Goal: Find specific page/section: Find specific page/section

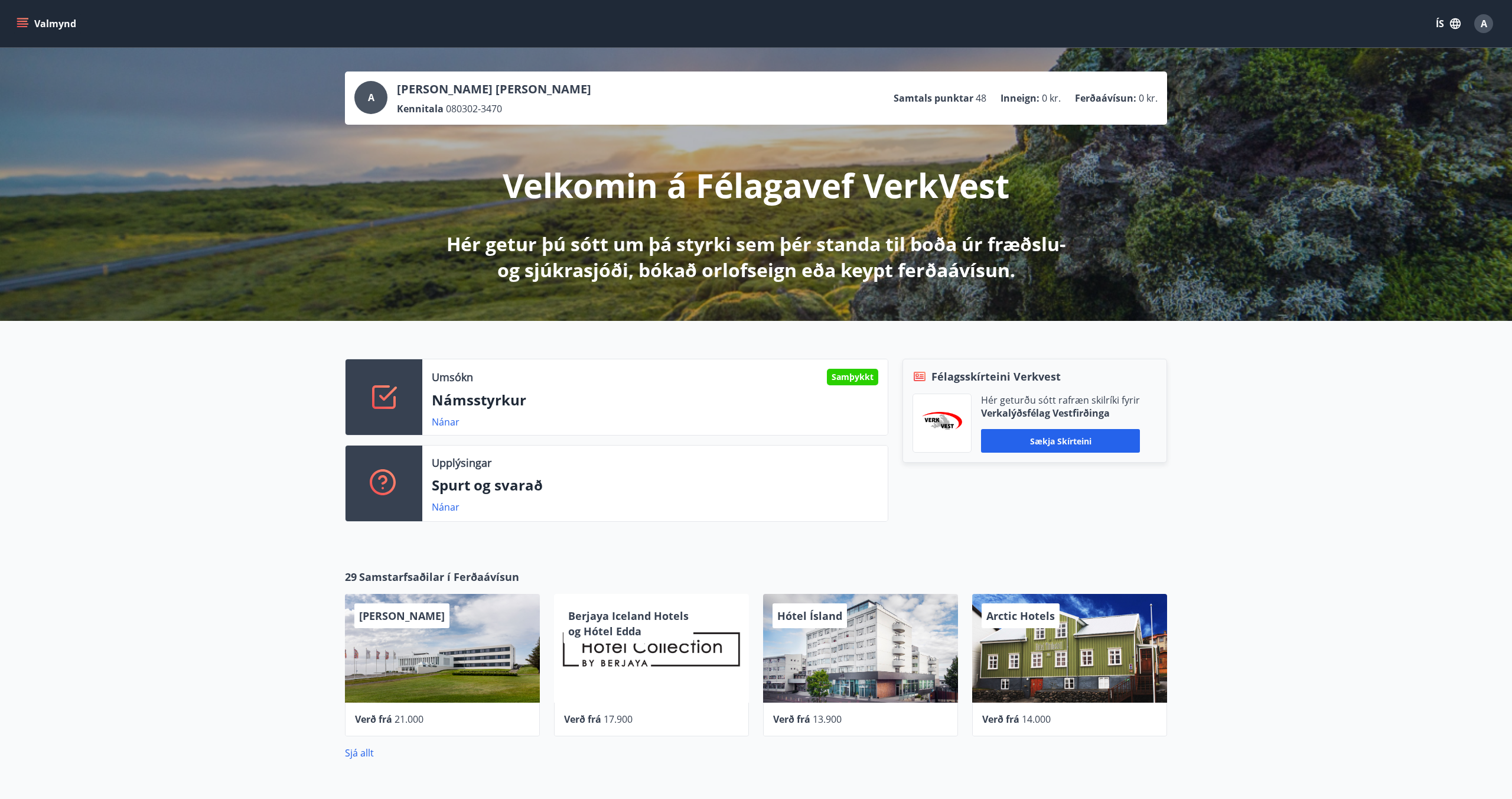
click at [19, 29] on icon "menu" at bounding box center [23, 24] width 12 height 12
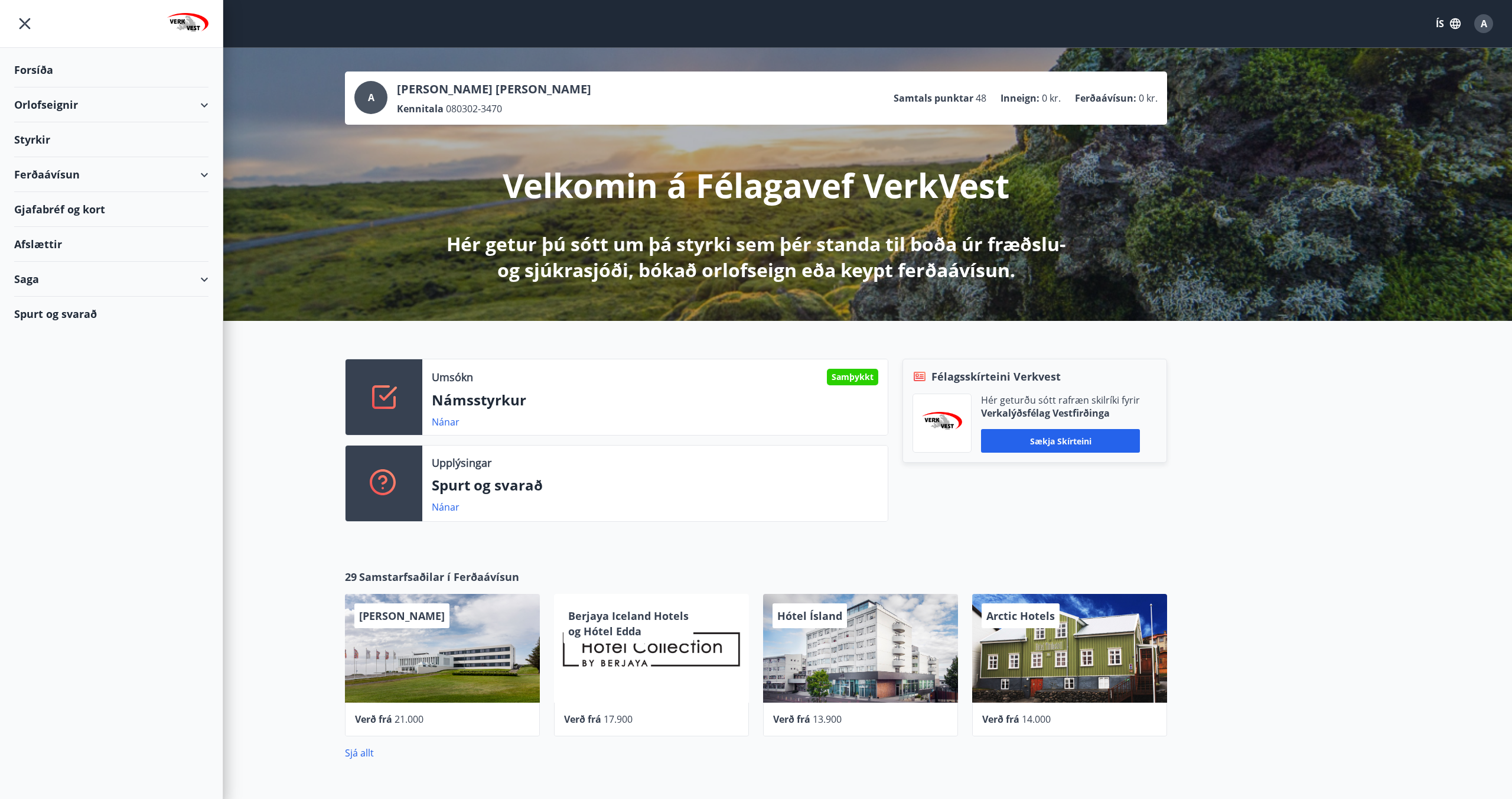
click at [19, 29] on icon "menu" at bounding box center [24, 23] width 21 height 21
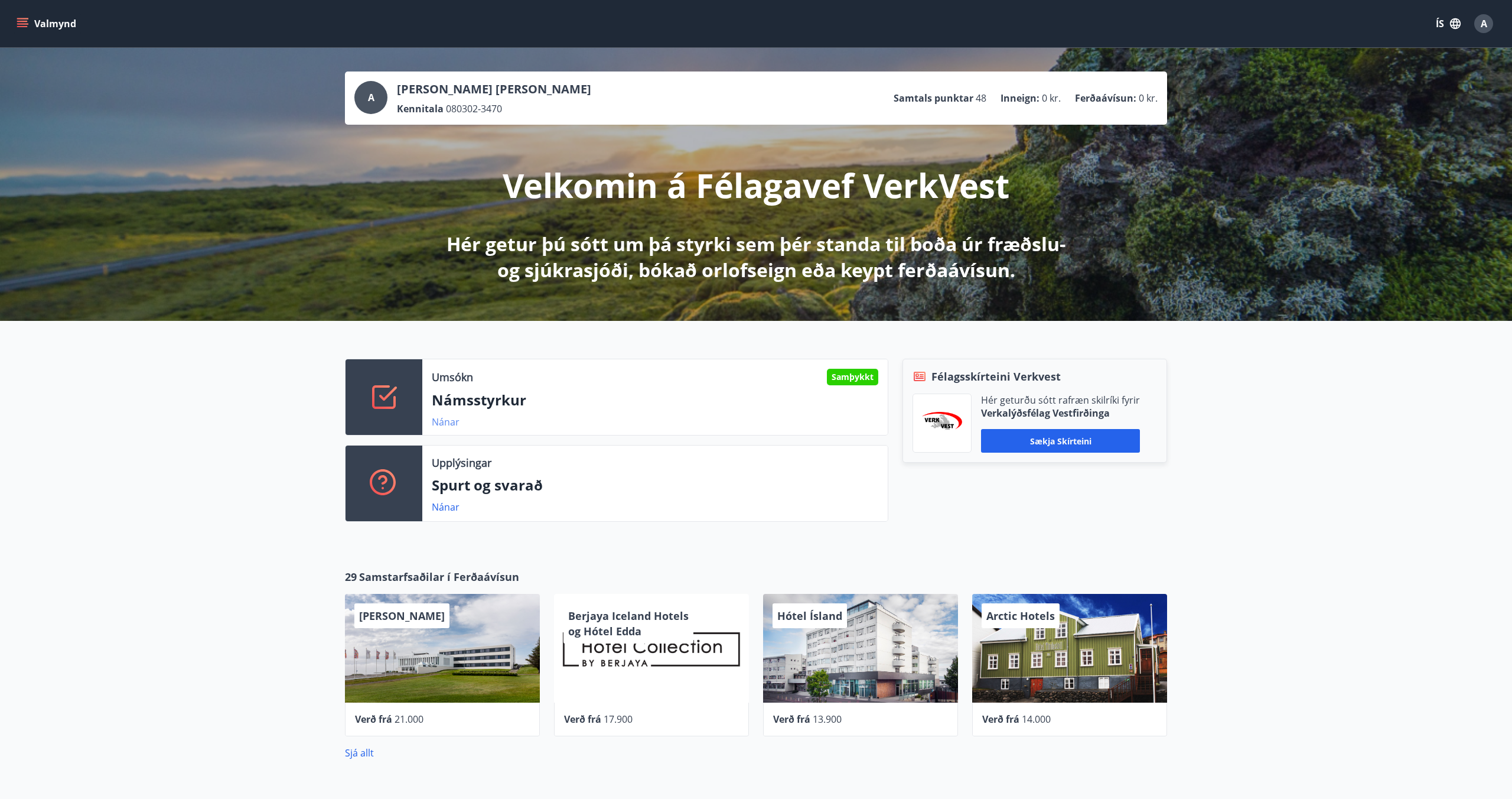
click at [446, 426] on link "Nánar" at bounding box center [445, 422] width 28 height 13
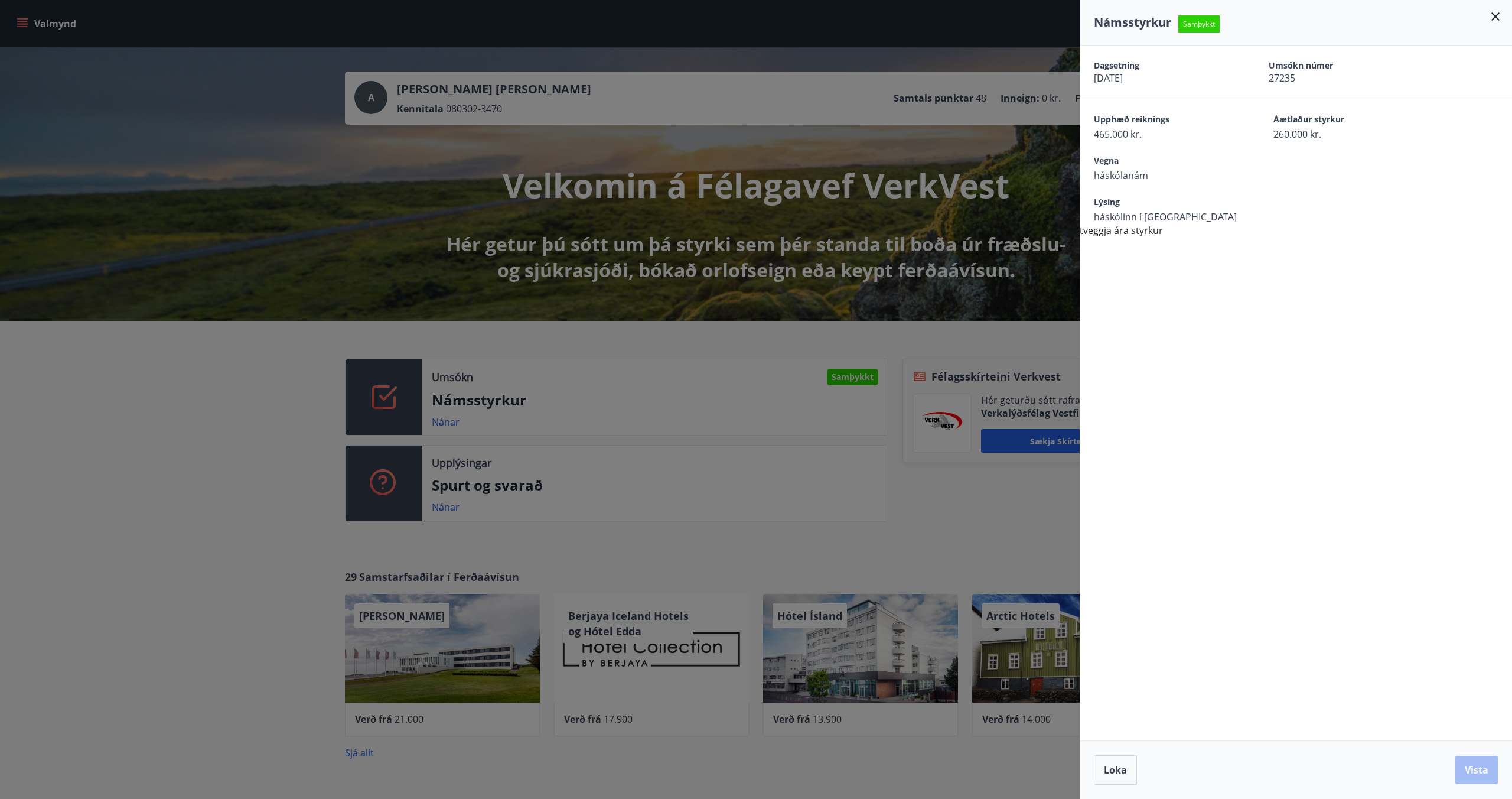
click at [641, 341] on div at bounding box center [756, 400] width 1512 height 799
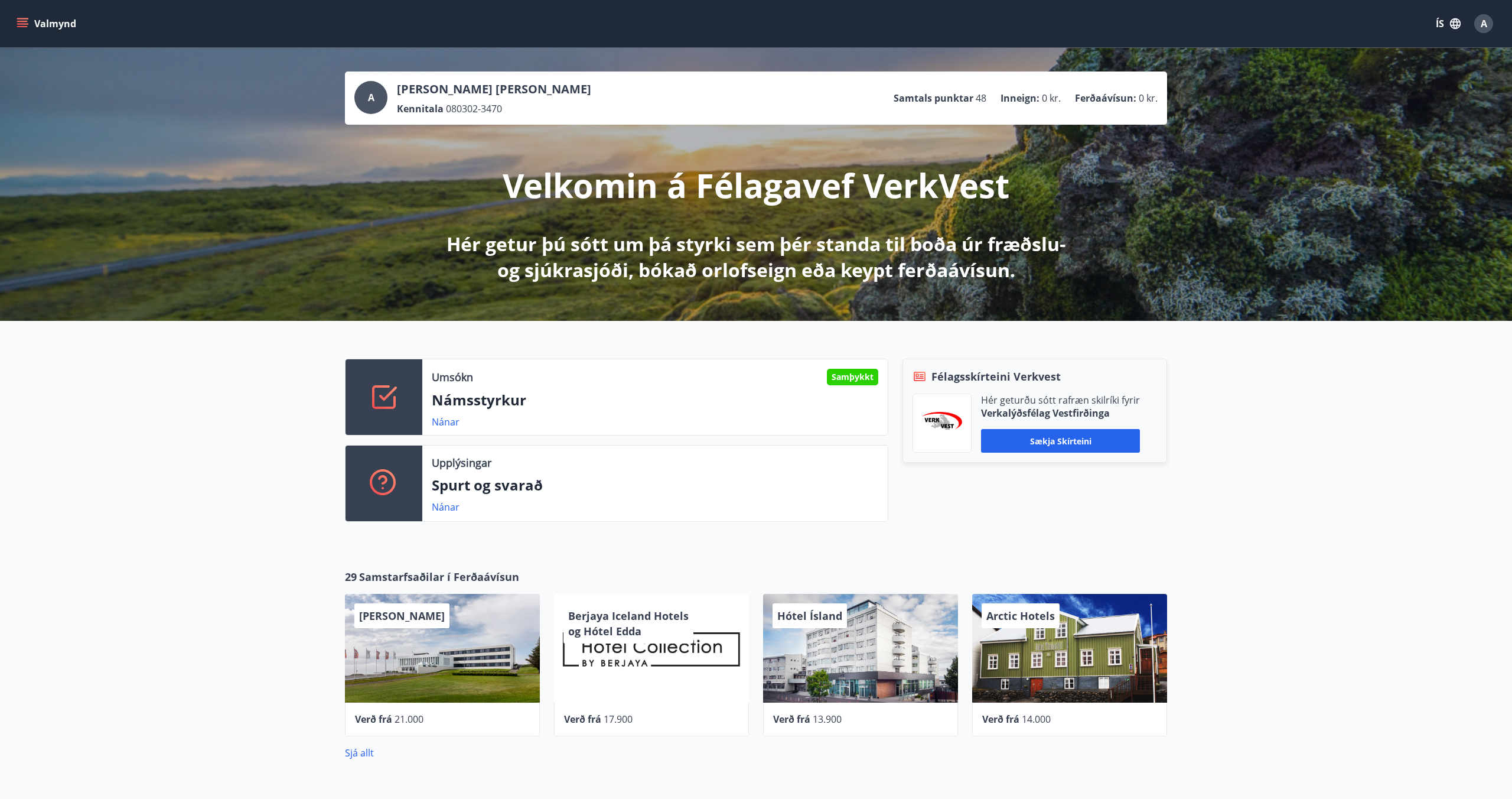
click at [21, 23] on icon "menu" at bounding box center [23, 24] width 12 height 12
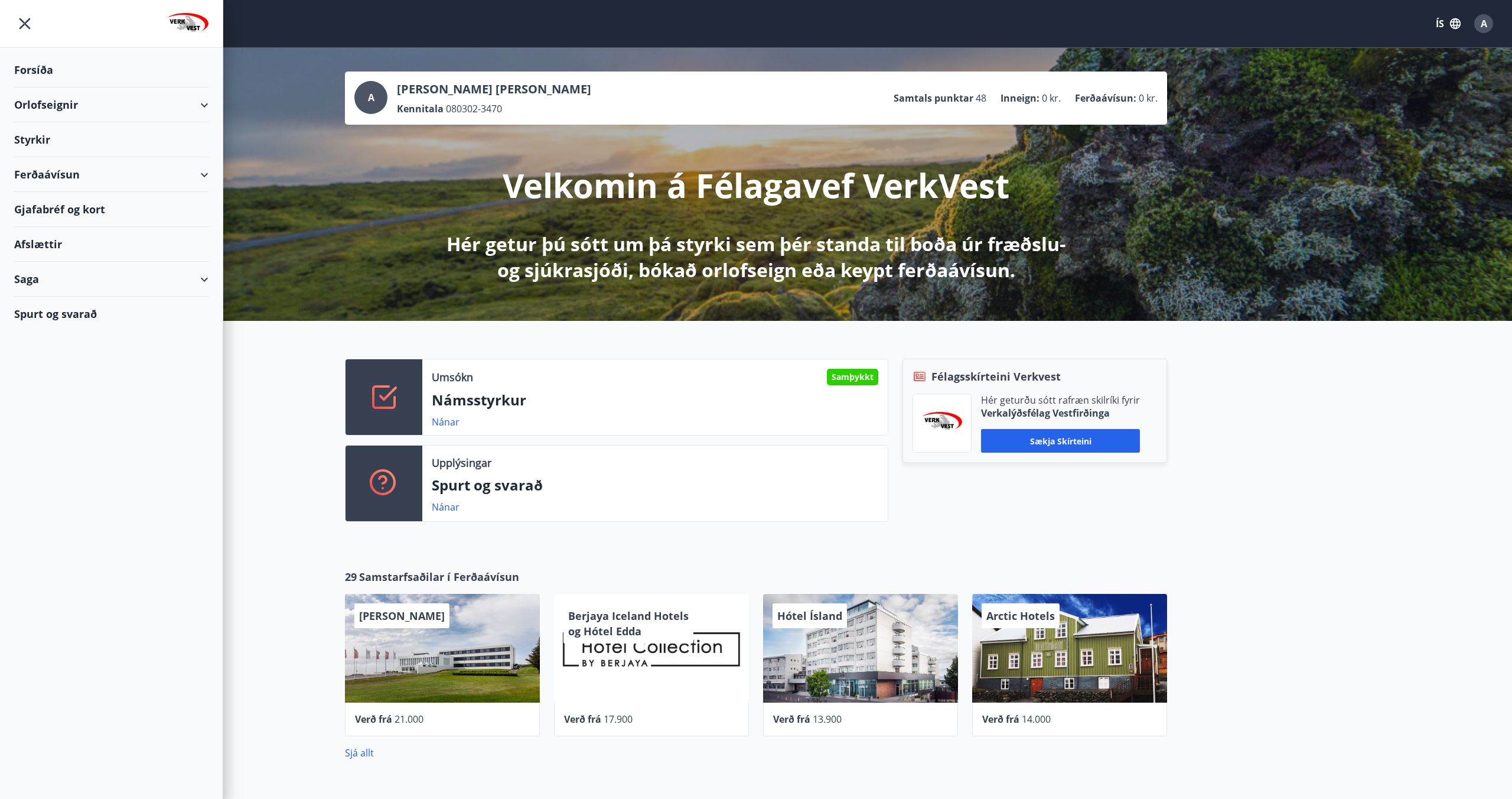
click at [40, 87] on div "Styrkir" at bounding box center [111, 70] width 194 height 35
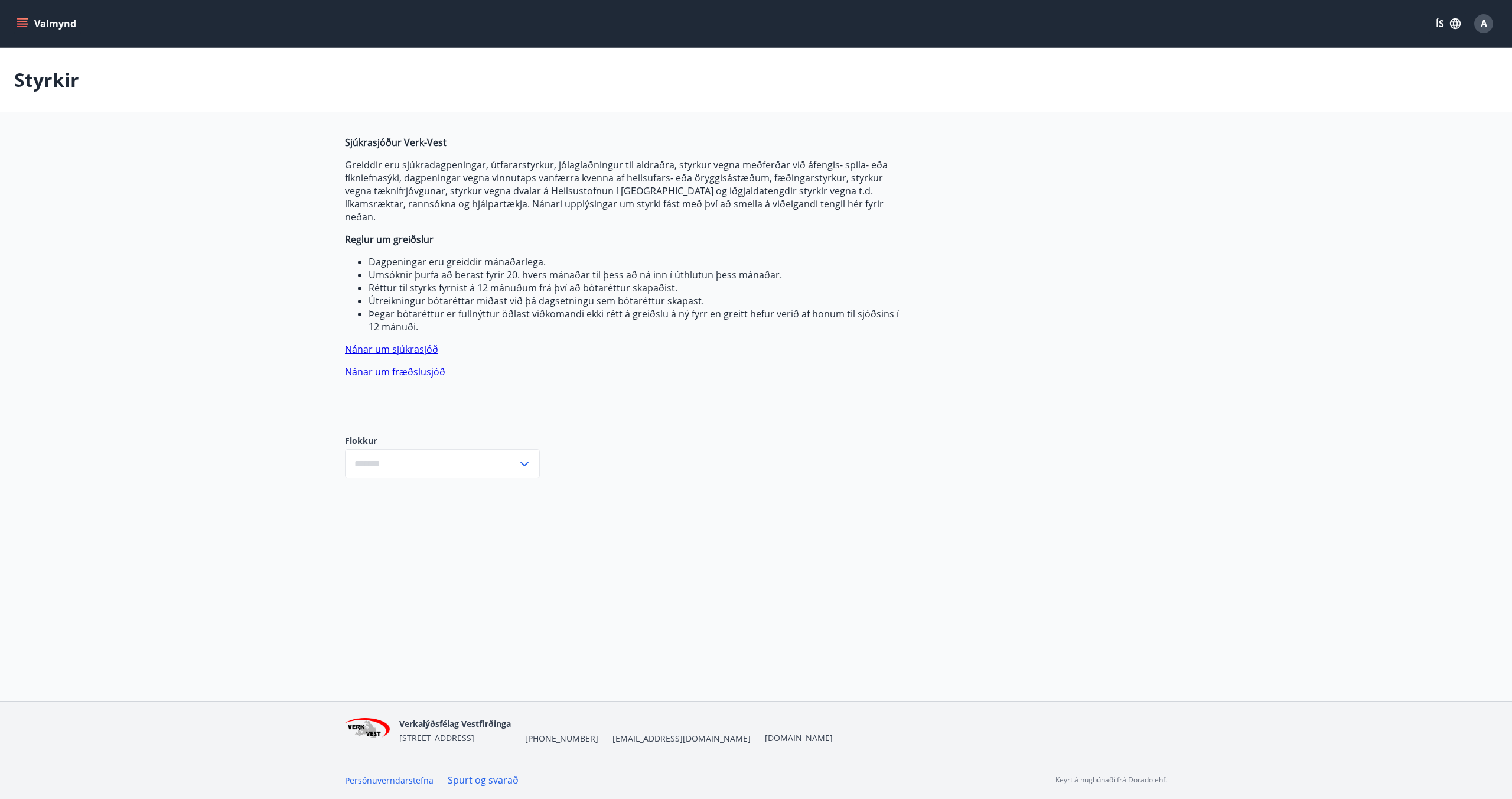
type input "***"
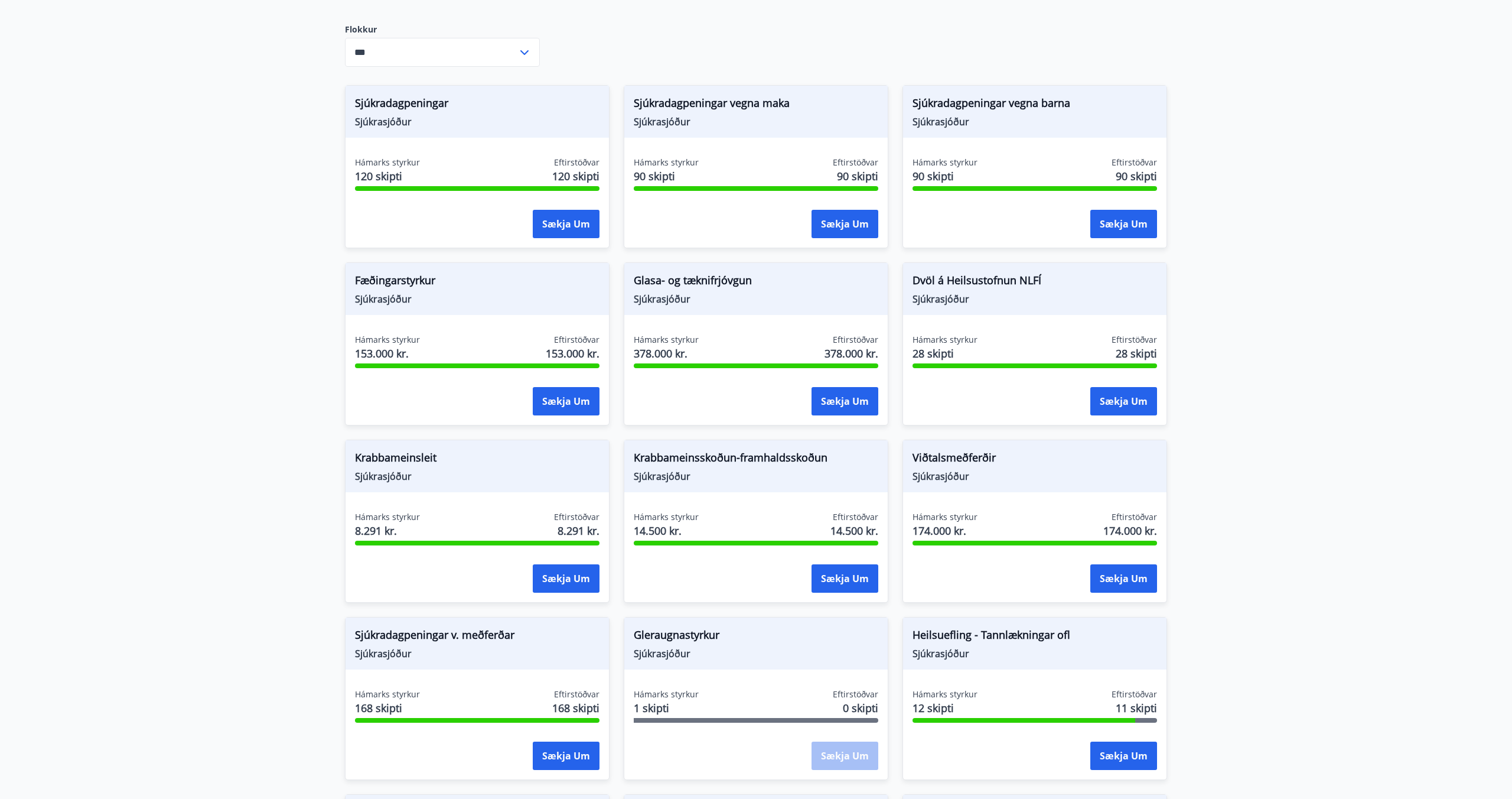
scroll to position [670, 0]
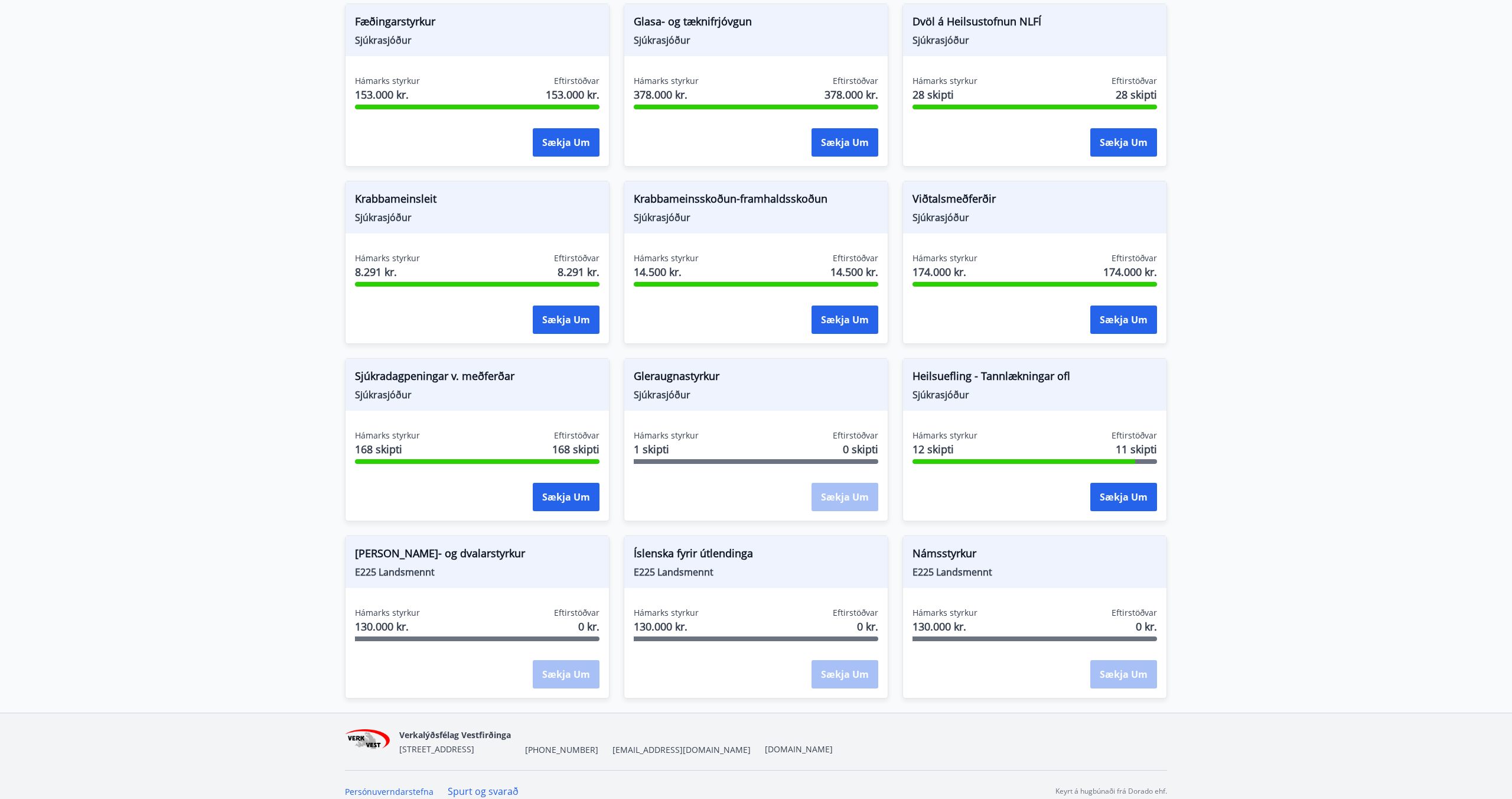
click at [956, 547] on span "Námsstyrkur" at bounding box center [1035, 555] width 244 height 20
click at [554, 660] on div "Sækja um" at bounding box center [566, 675] width 67 height 30
click at [419, 546] on span "[PERSON_NAME]- og dvalarstyrkur" at bounding box center [477, 555] width 244 height 20
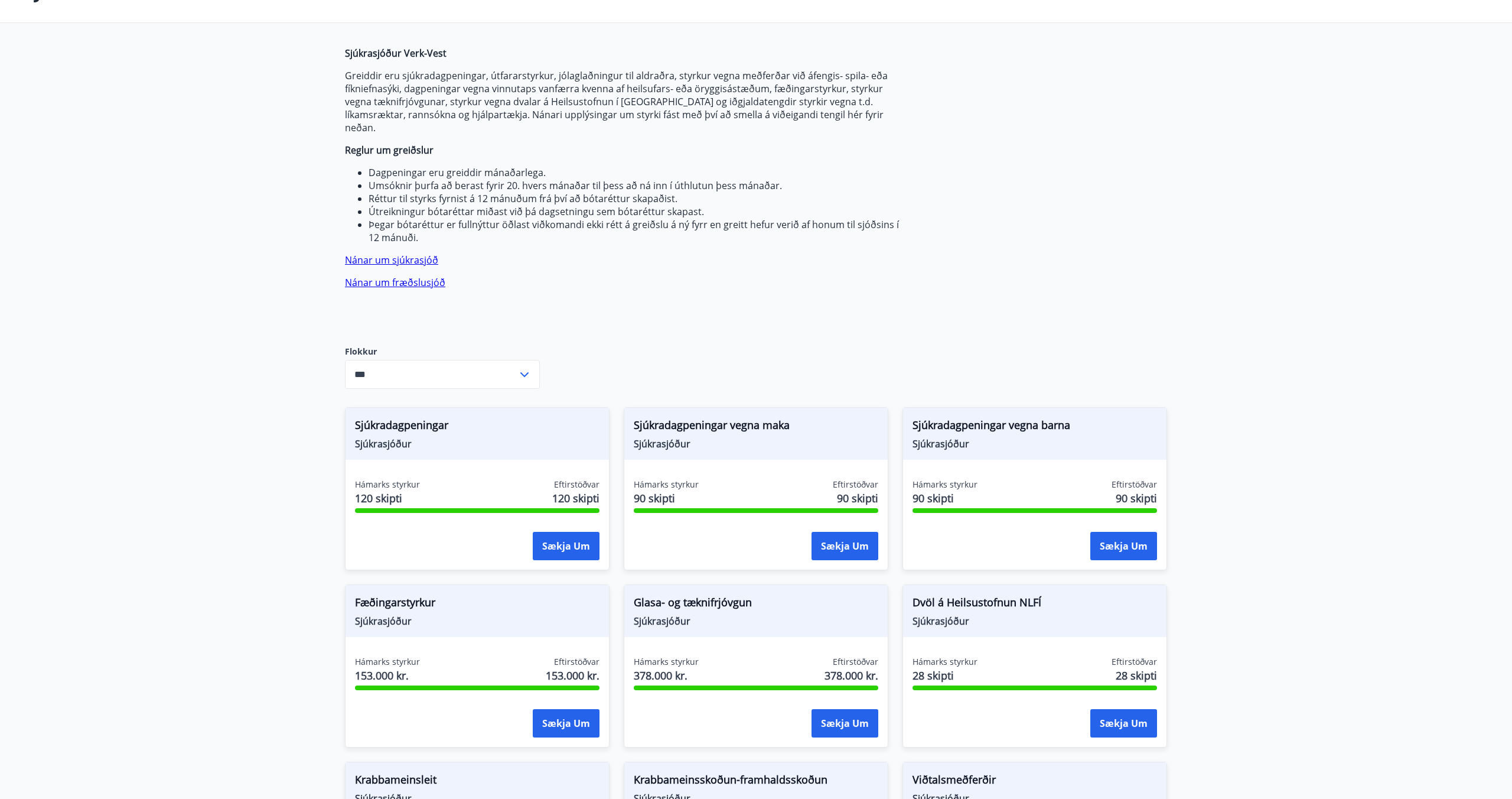
scroll to position [0, 0]
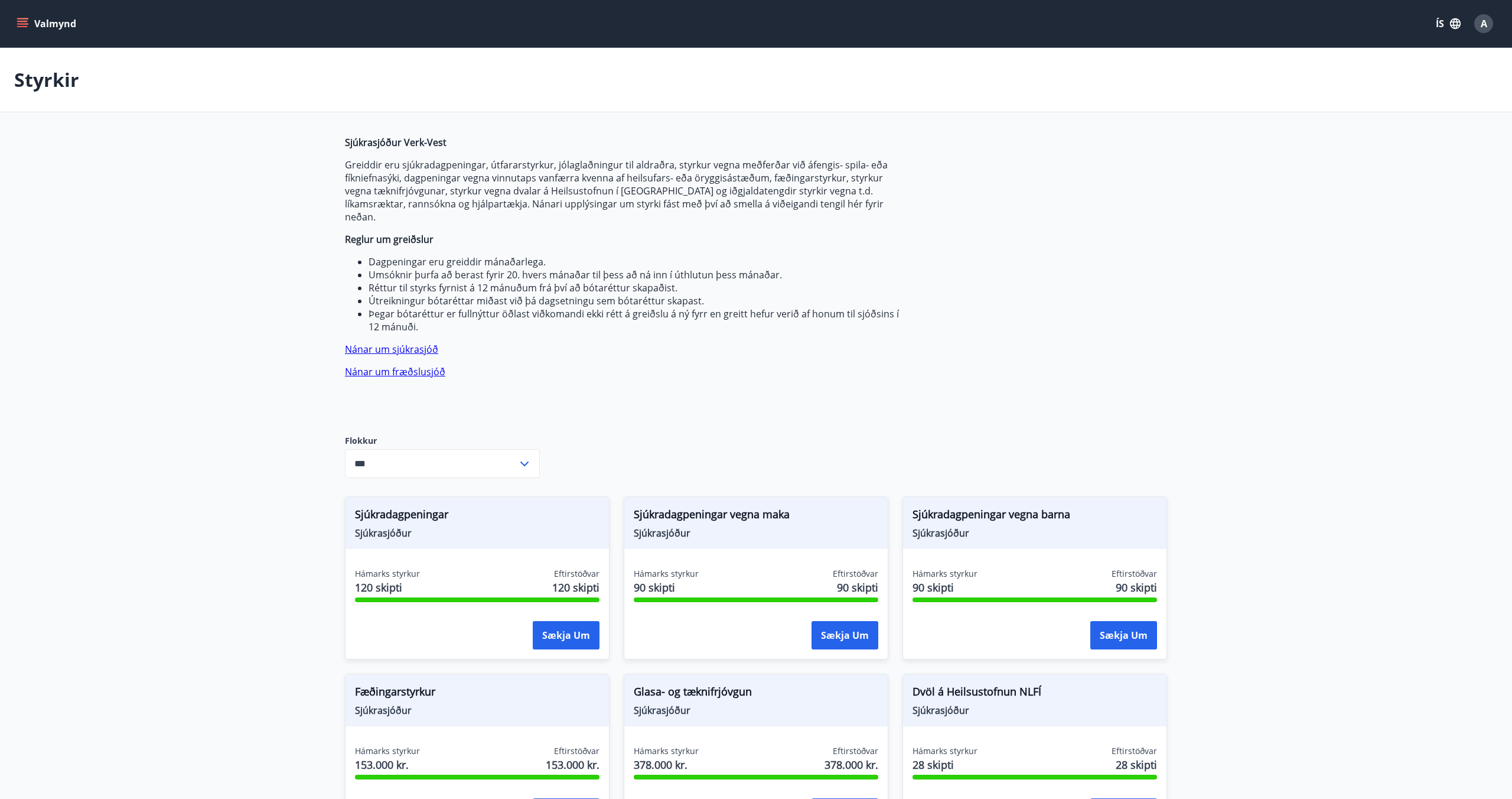
click at [191, 253] on main "Styrkir Sjúkrasjóður Verk-Vest Greiddir eru sjúkradagpeningar, útfararstyrkur, …" at bounding box center [756, 715] width 1512 height 1335
click at [39, 19] on button "Valmynd" at bounding box center [48, 23] width 67 height 21
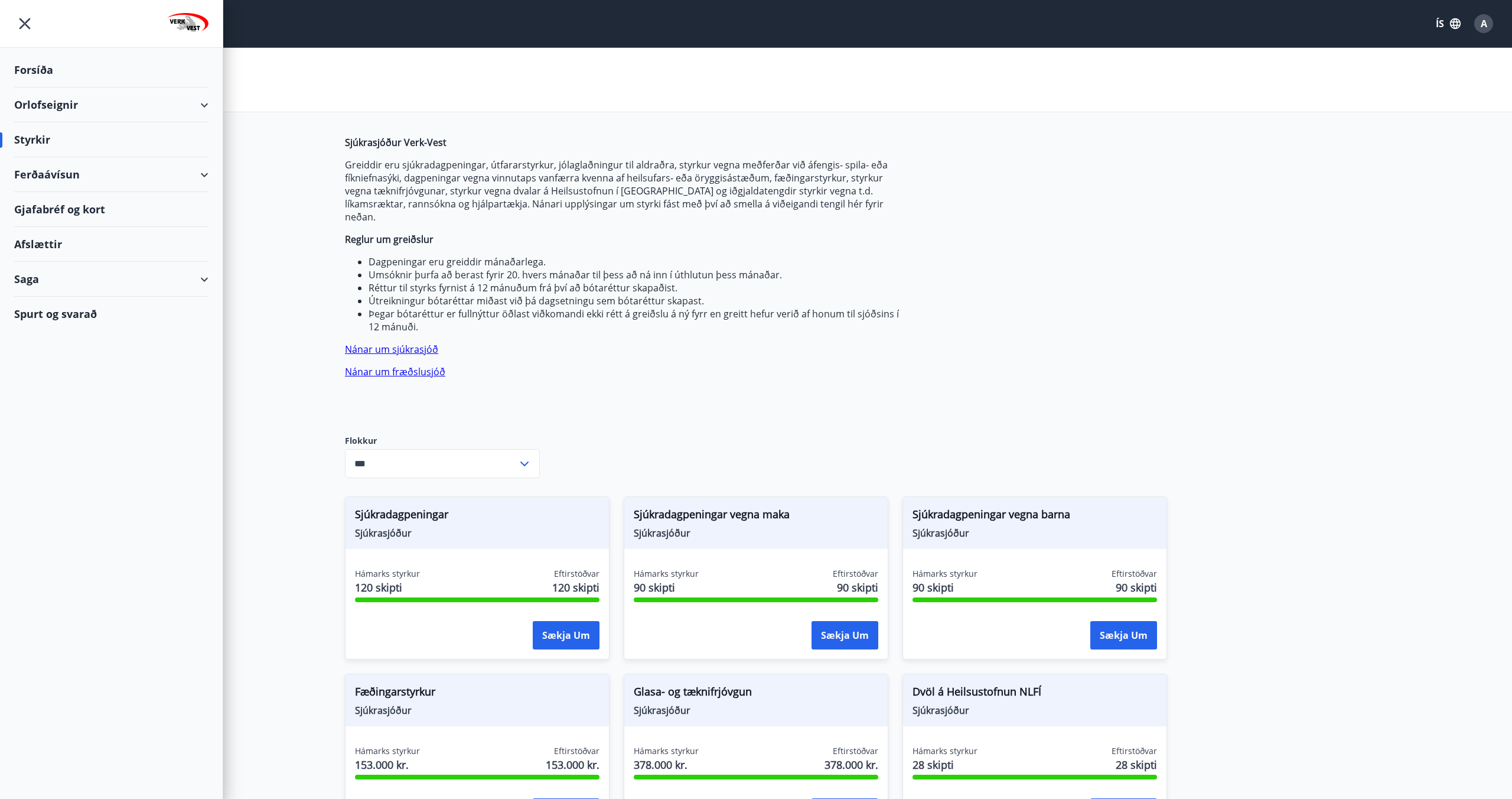
click at [47, 65] on div "Forsíða" at bounding box center [111, 70] width 194 height 35
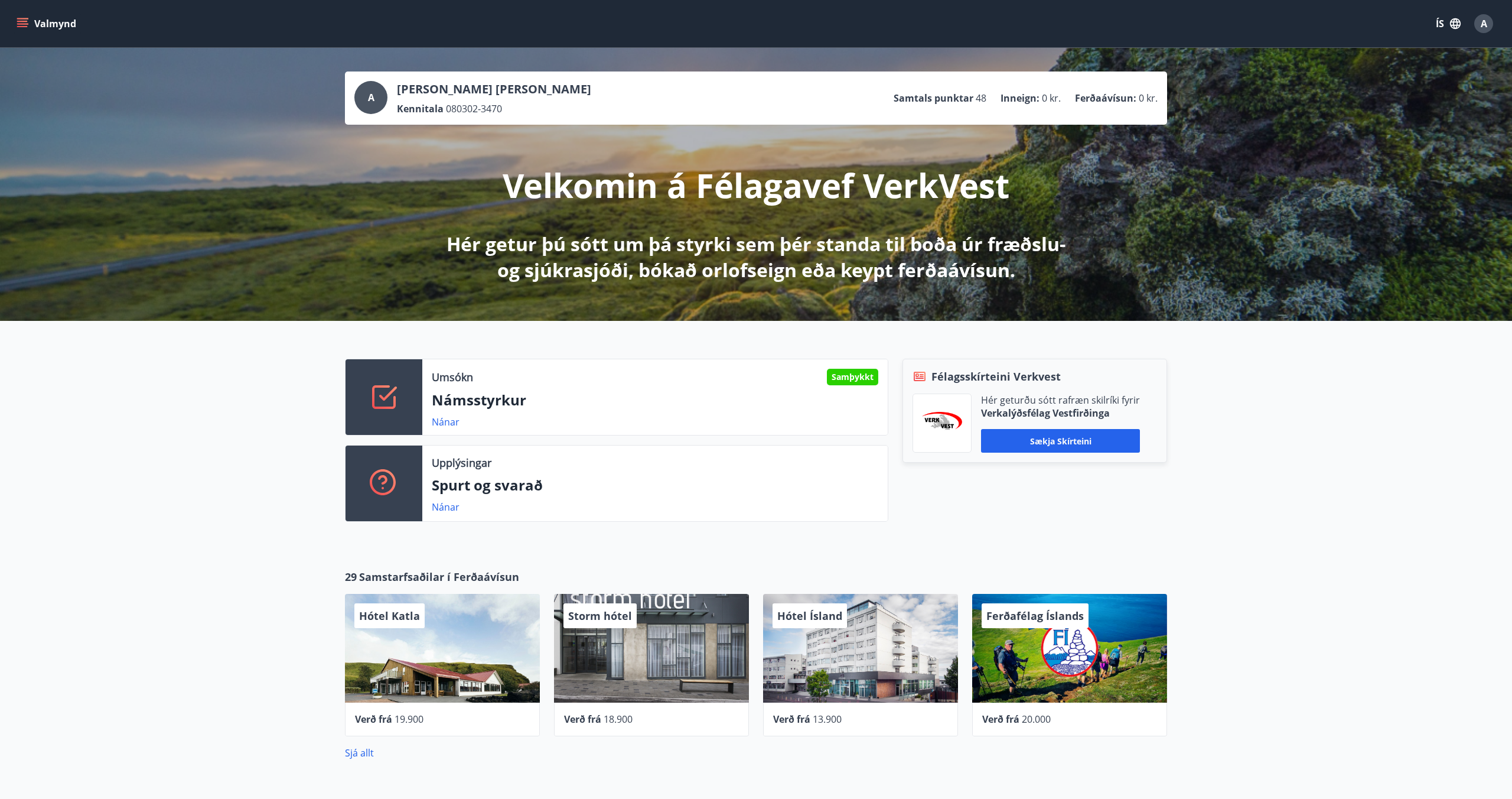
click at [15, 23] on button "Valmynd" at bounding box center [48, 23] width 67 height 21
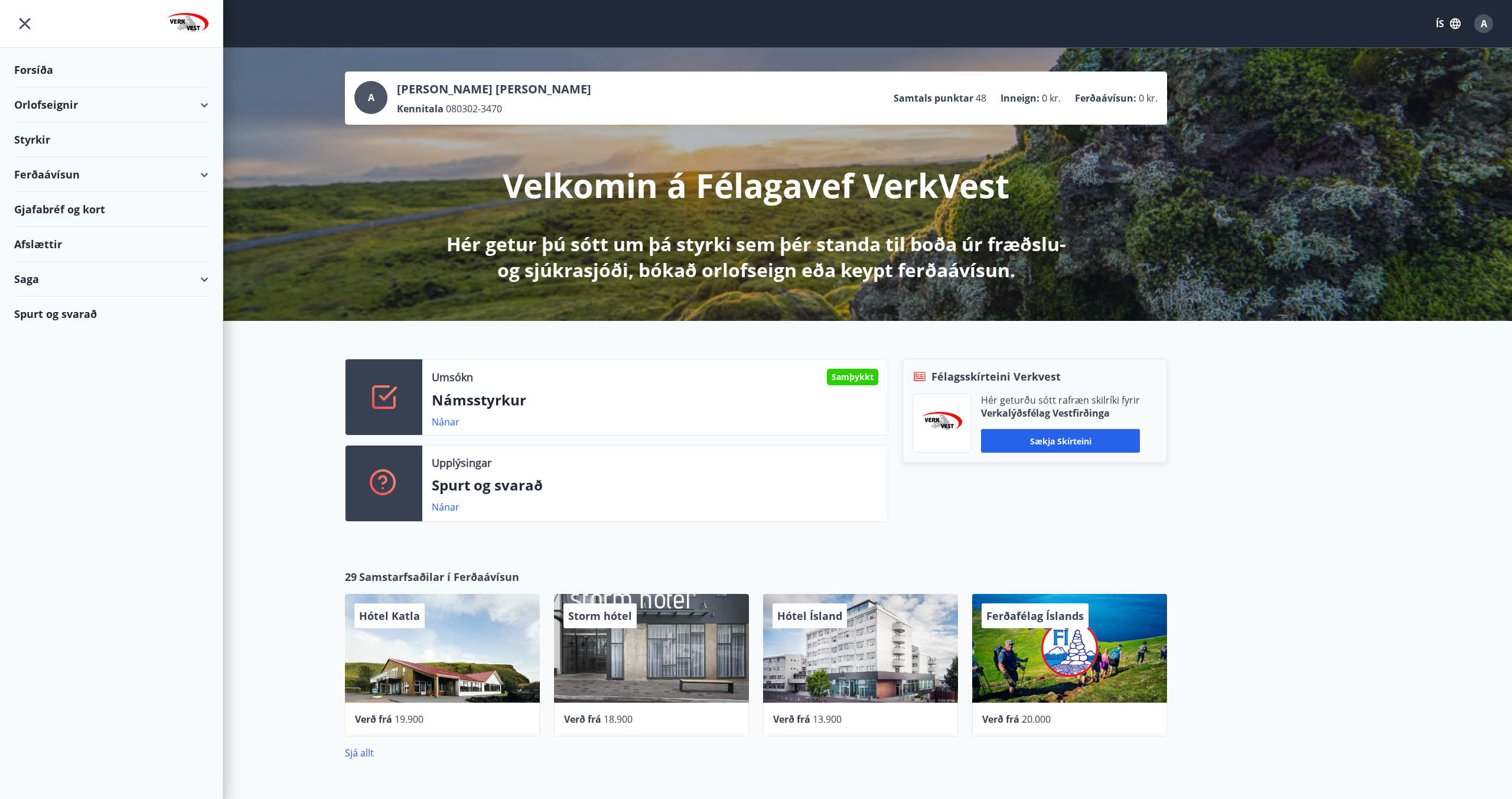
click at [48, 170] on div "Ferðaávísun" at bounding box center [111, 174] width 194 height 35
click at [55, 208] on div "Framboð" at bounding box center [111, 205] width 176 height 25
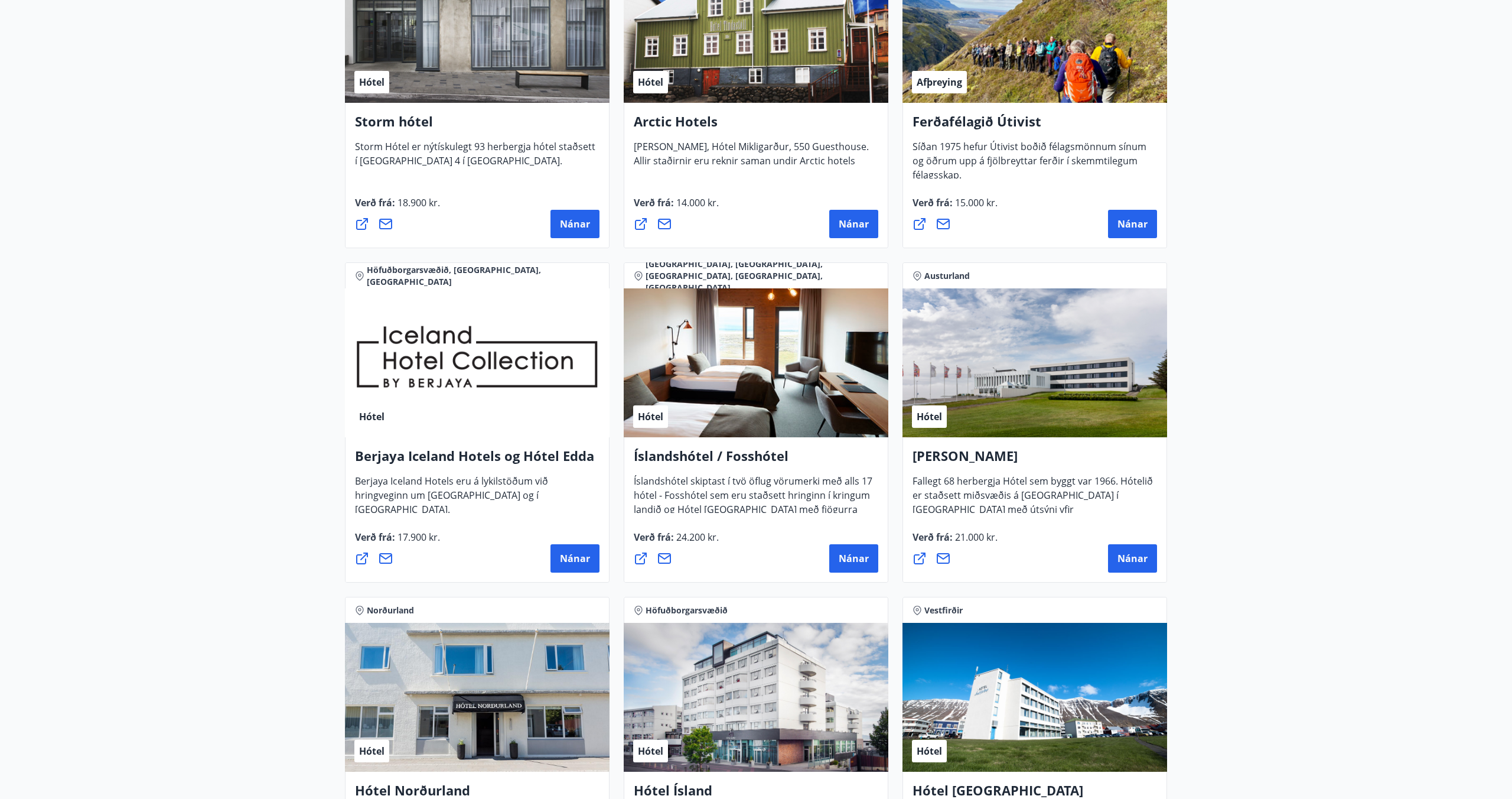
scroll to position [1308, 0]
